Goal: Find specific page/section: Find specific page/section

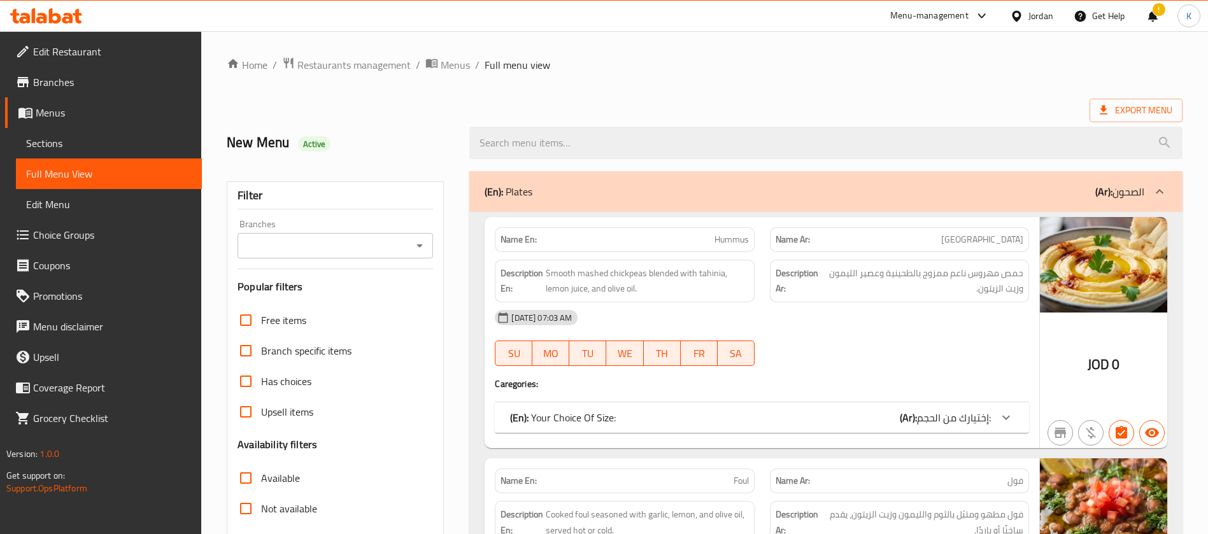
scroll to position [4260, 0]
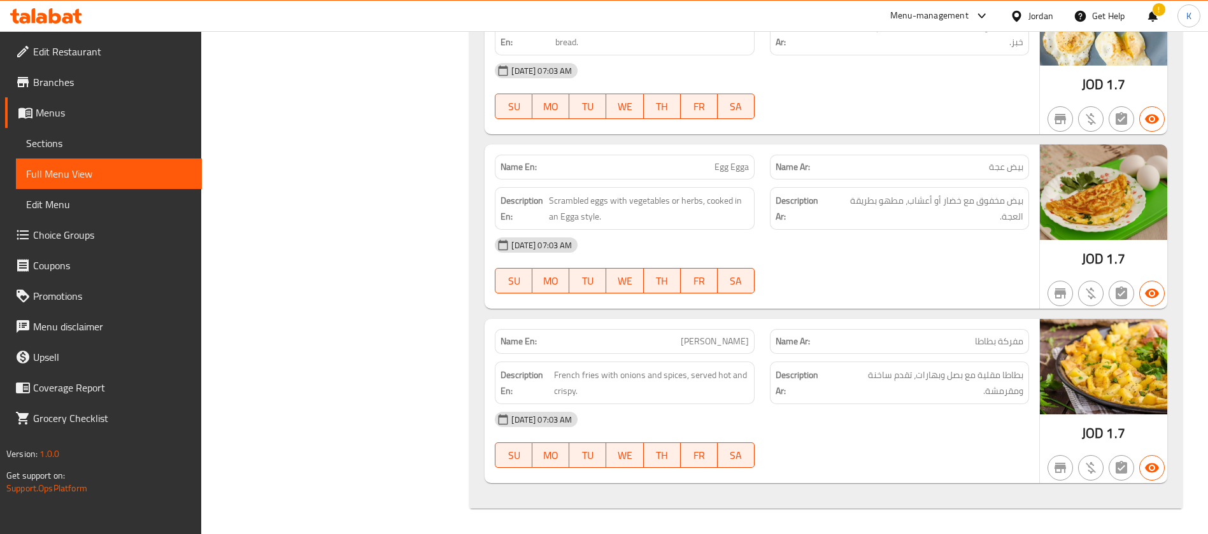
click at [1027, 22] on div at bounding box center [1019, 16] width 18 height 14
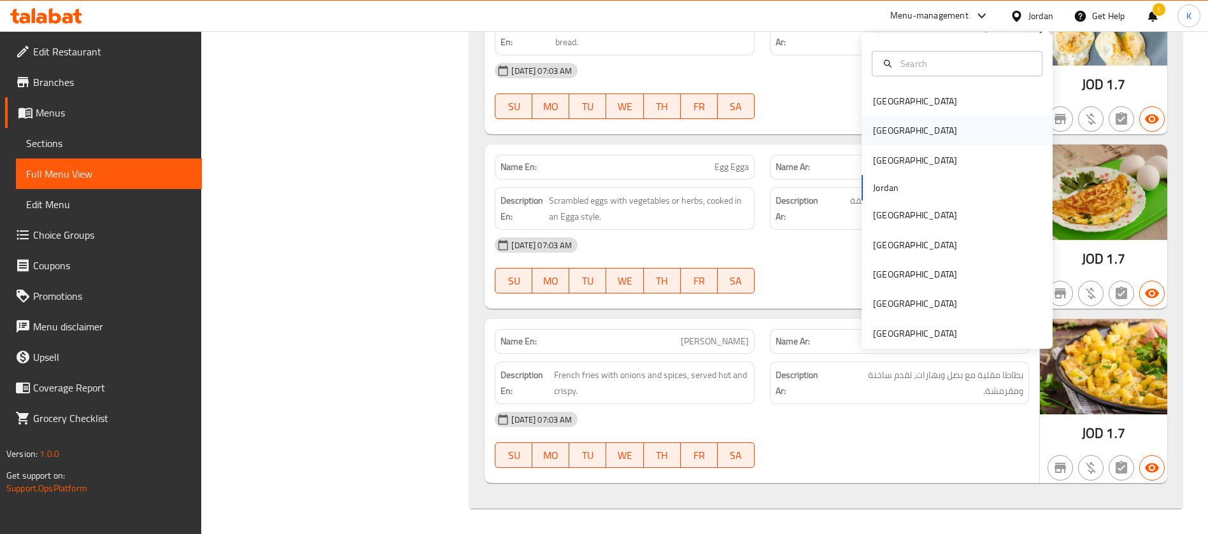
click at [894, 133] on div "[GEOGRAPHIC_DATA]" at bounding box center [956, 130] width 191 height 29
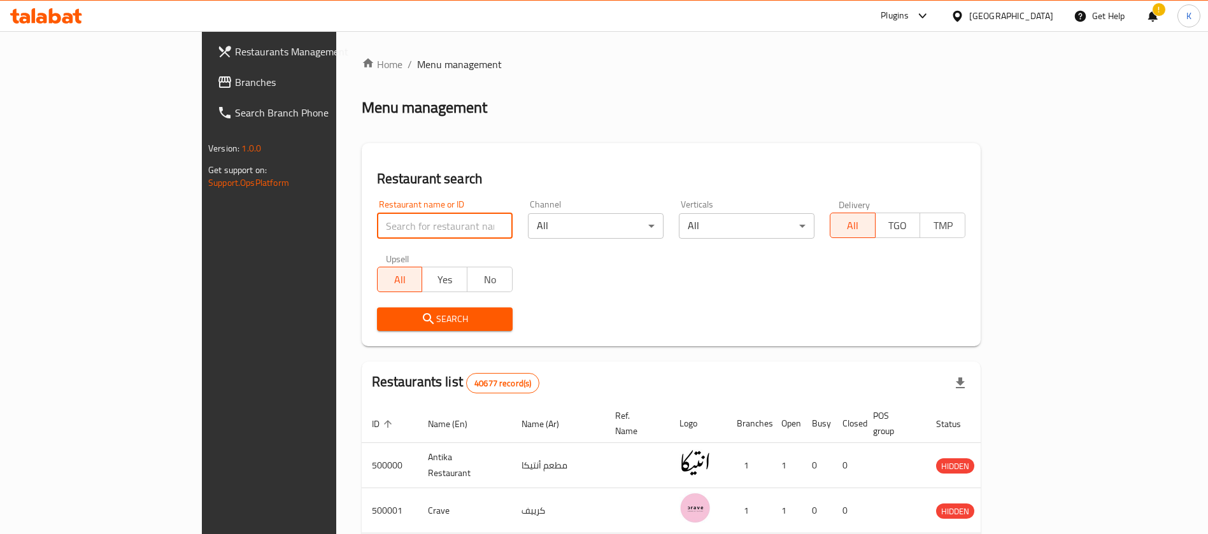
click at [377, 222] on input "search" at bounding box center [445, 225] width 136 height 25
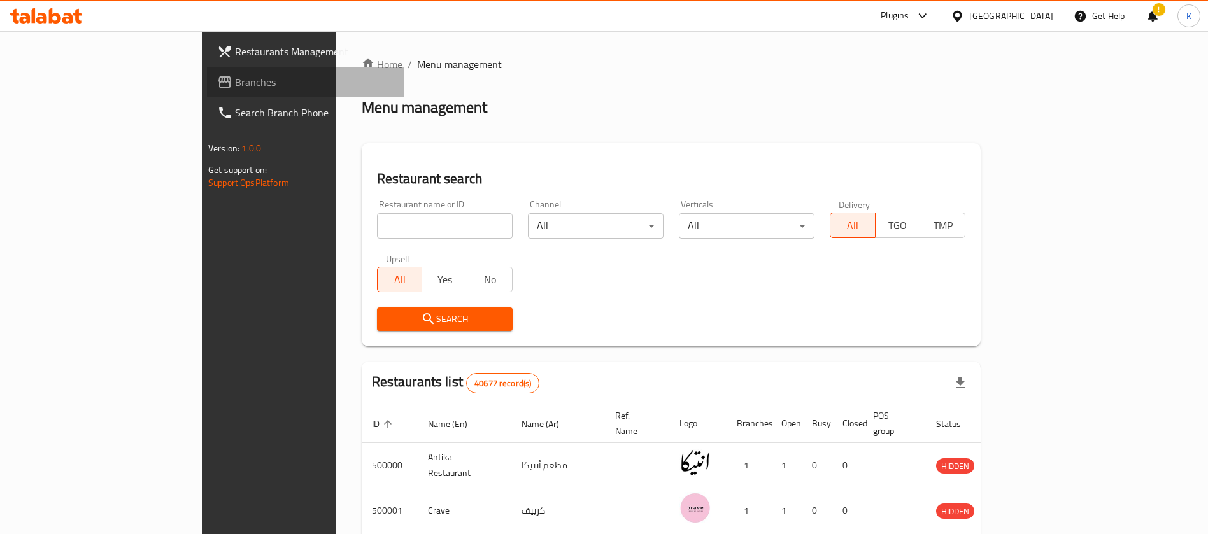
click at [235, 81] on span "Branches" at bounding box center [314, 81] width 159 height 15
